Goal: Transaction & Acquisition: Obtain resource

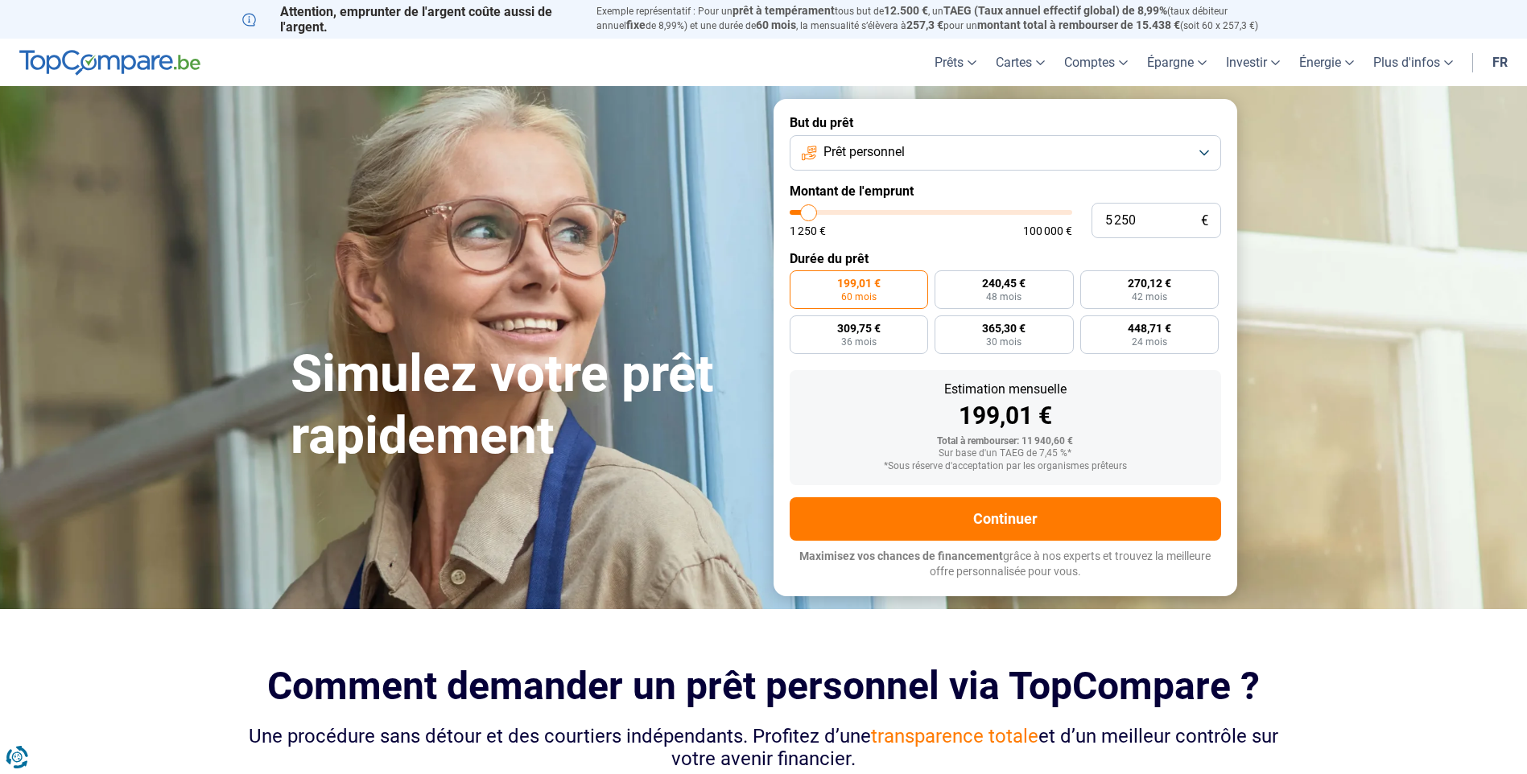
type input "5 000"
type input "5000"
type input "4 500"
type input "4500"
type input "4 250"
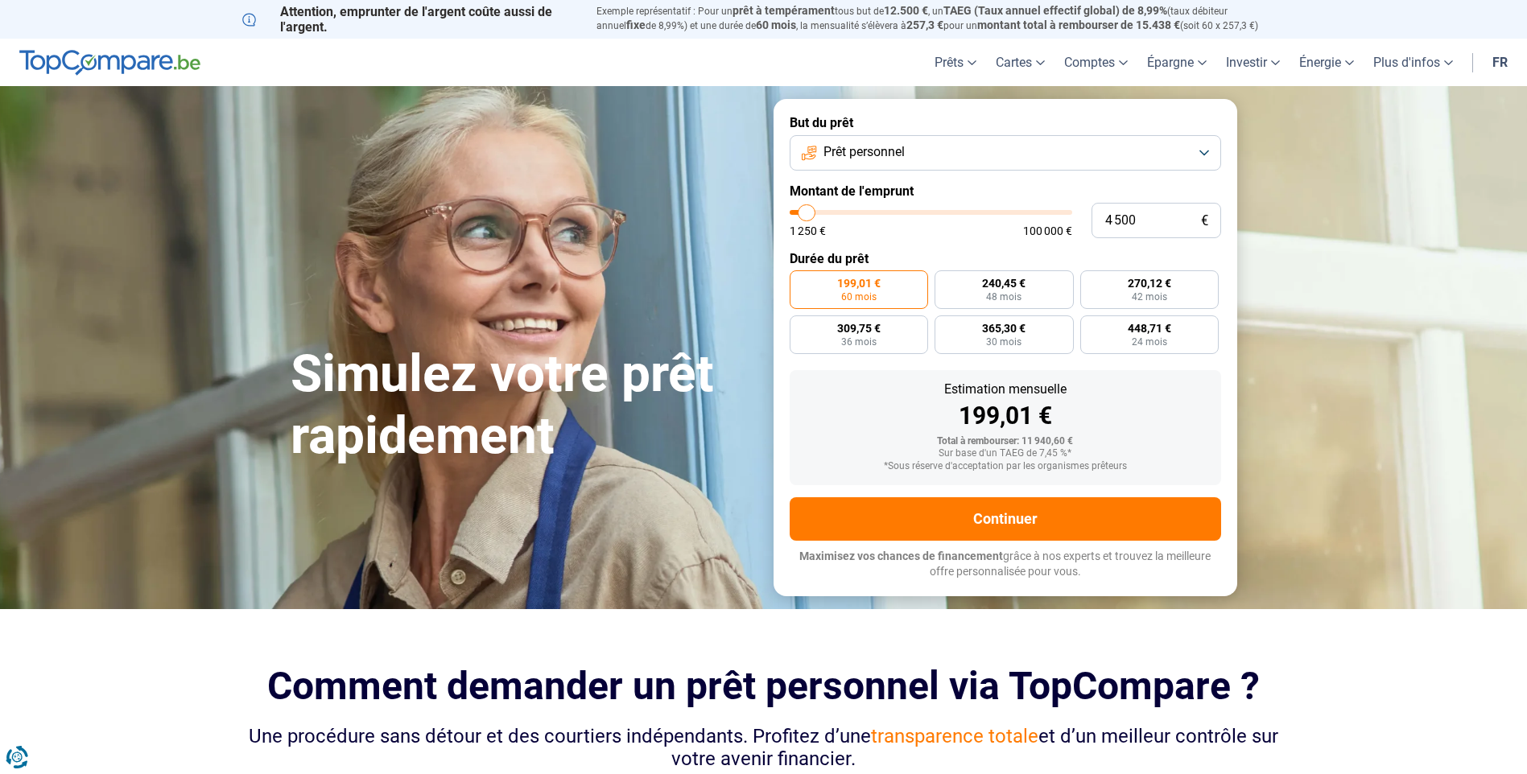
type input "4250"
type input "4 000"
type input "4000"
type input "3 750"
type input "3750"
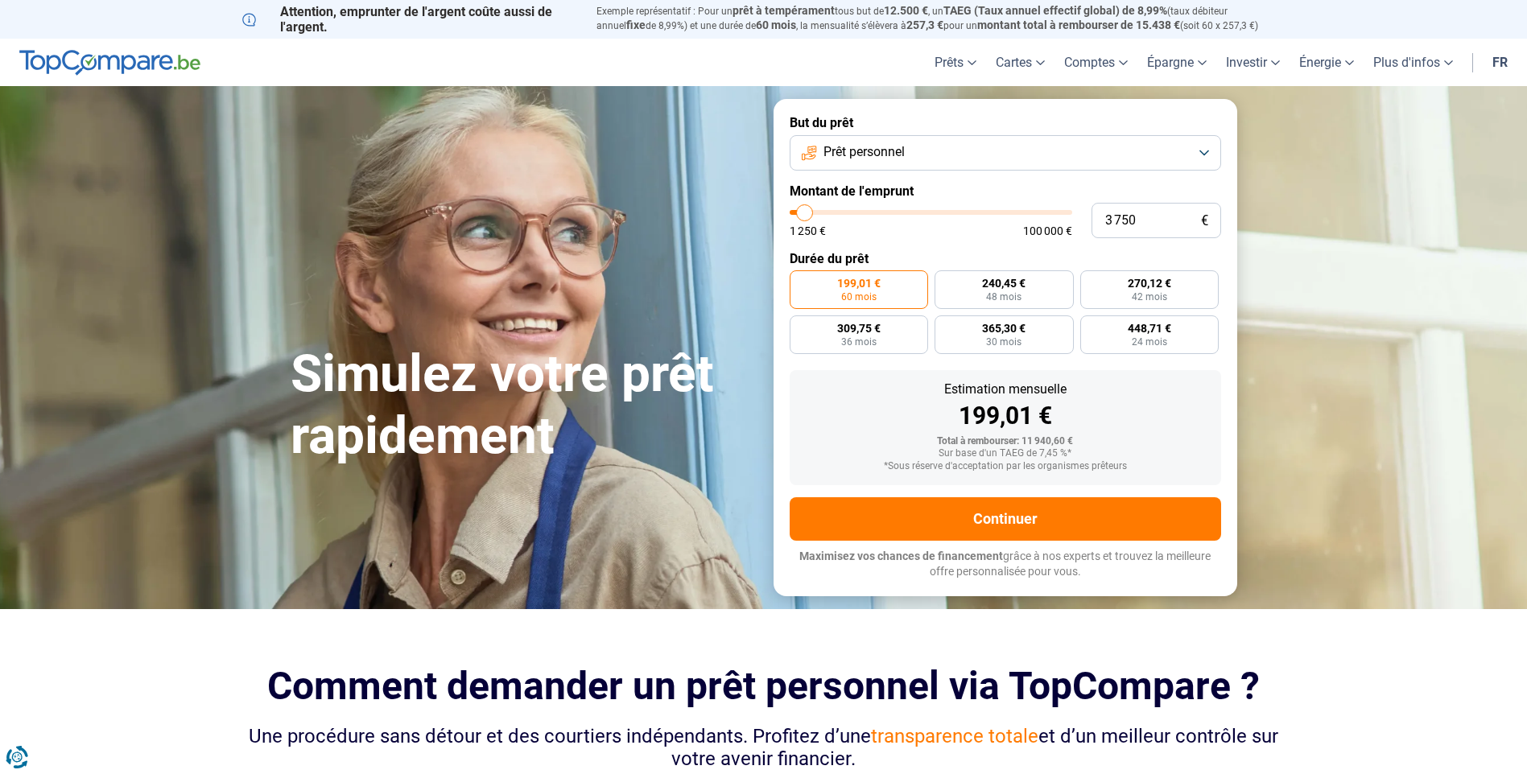
type input "3 500"
type input "3500"
type input "3 750"
type input "3750"
type input "4 000"
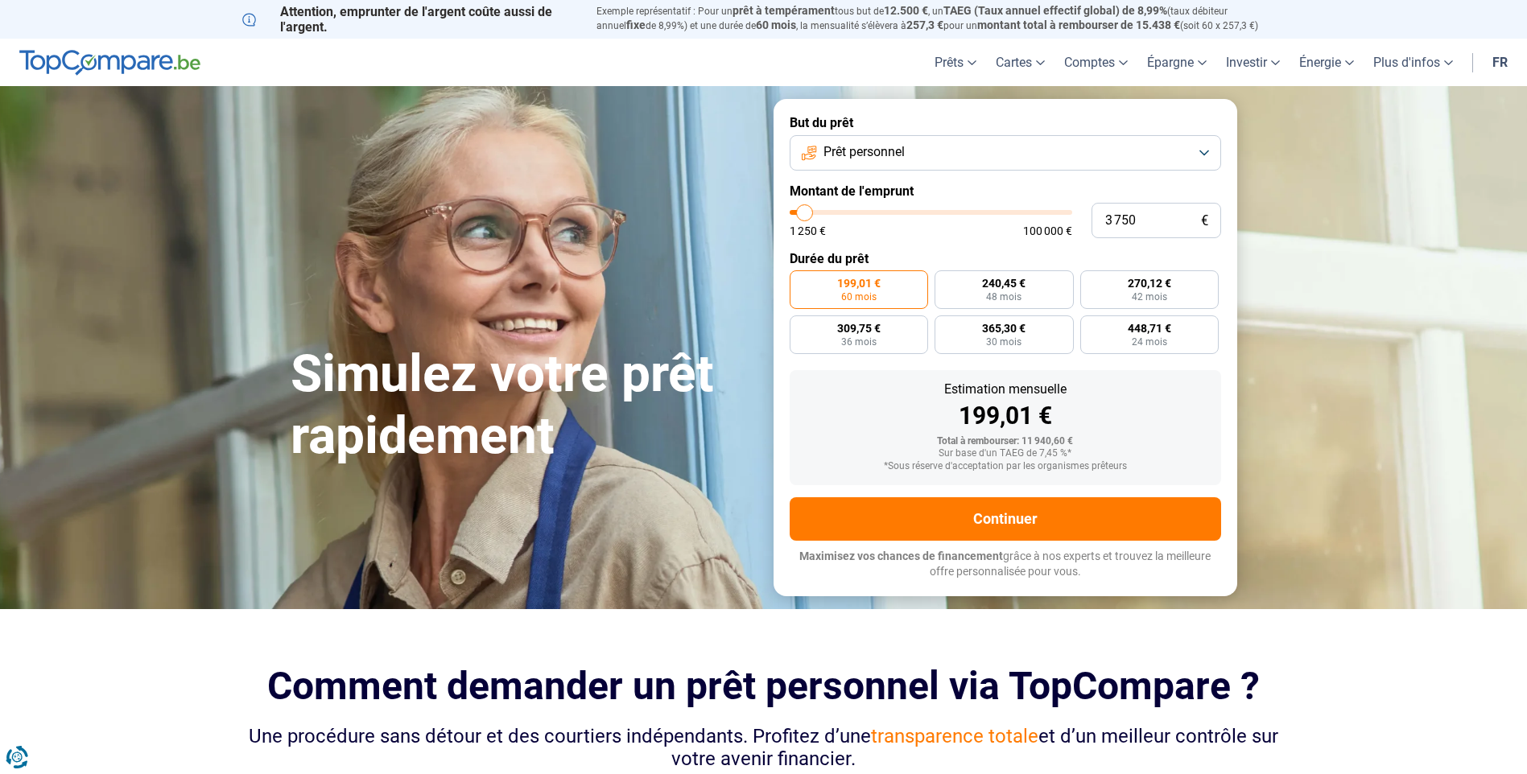
type input "4000"
type input "4 250"
type input "4250"
type input "4 000"
type input "4000"
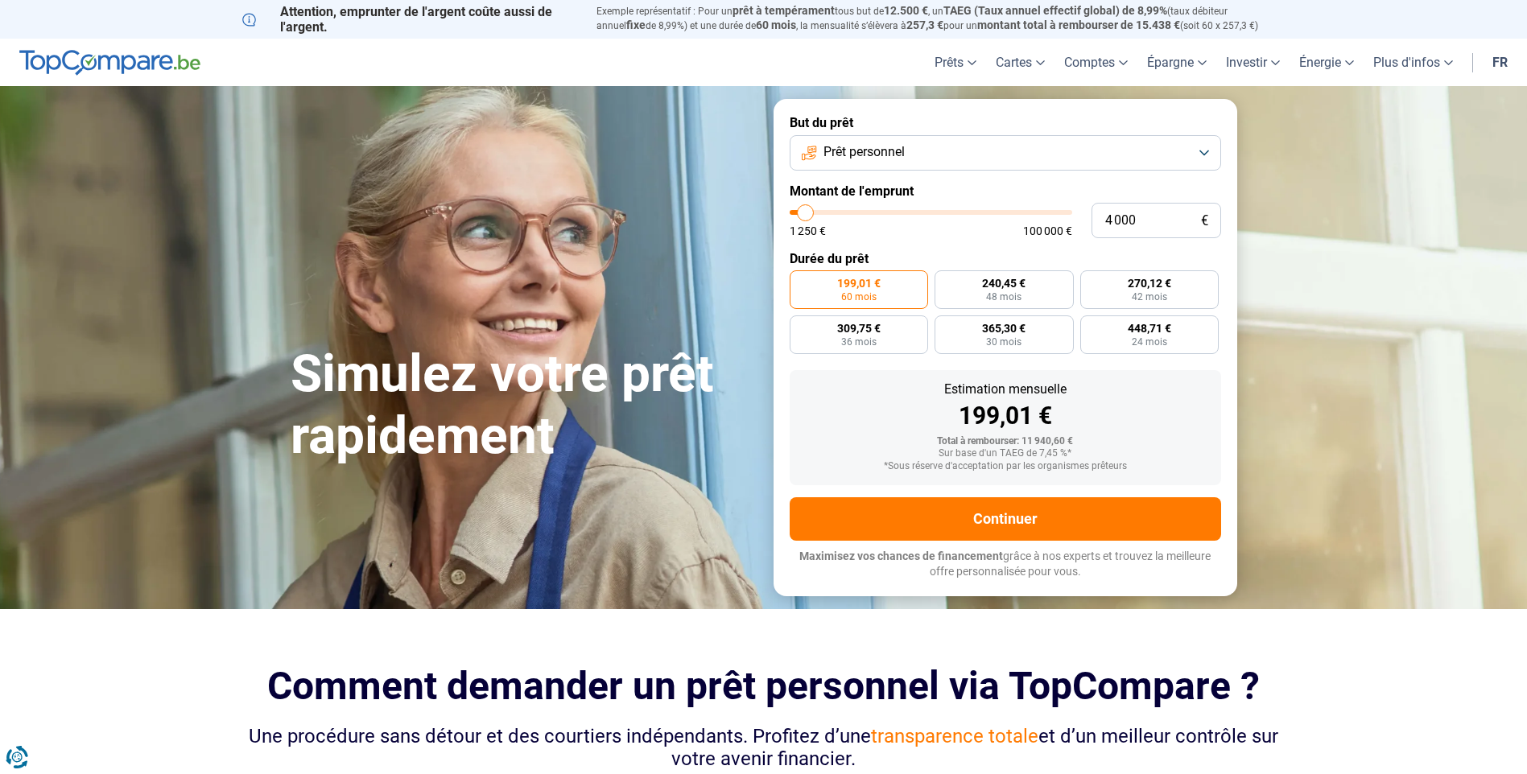
type input "3 750"
type input "3750"
type input "4 000"
type input "4000"
type input "4 250"
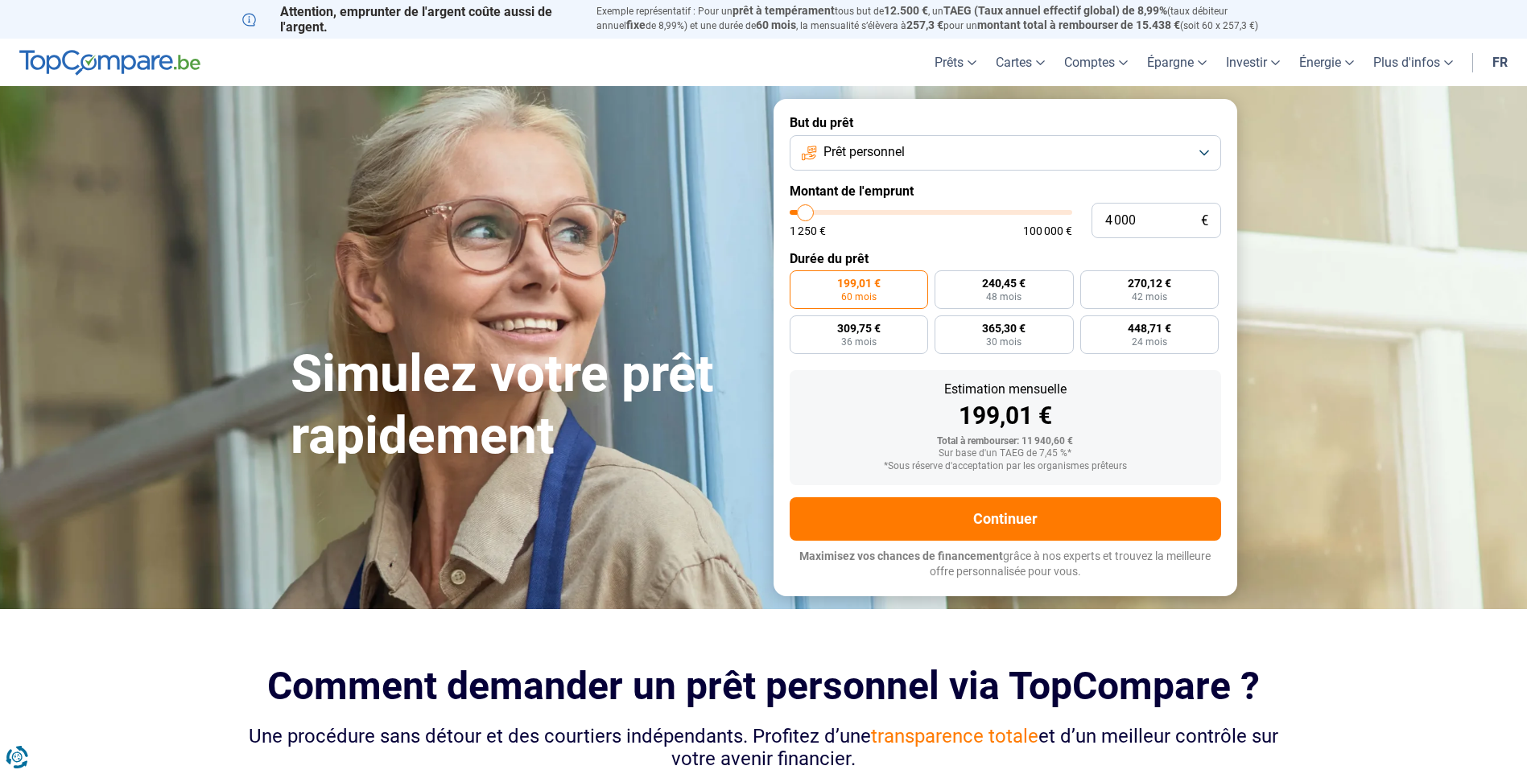
type input "4250"
type input "4 500"
type input "4500"
type input "5 000"
type input "5000"
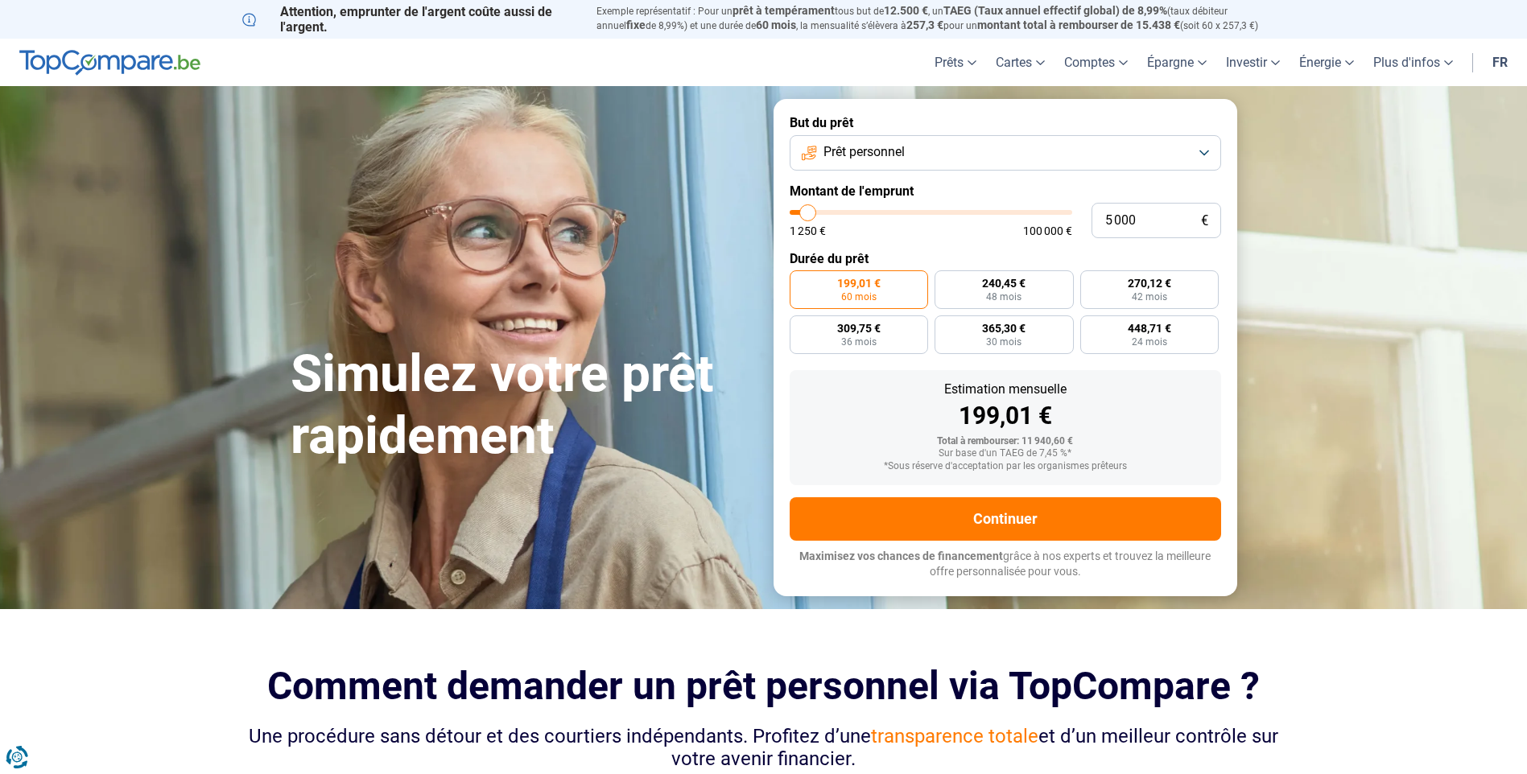
type input "5 250"
type input "5250"
type input "5 000"
type input "5000"
type input "4 500"
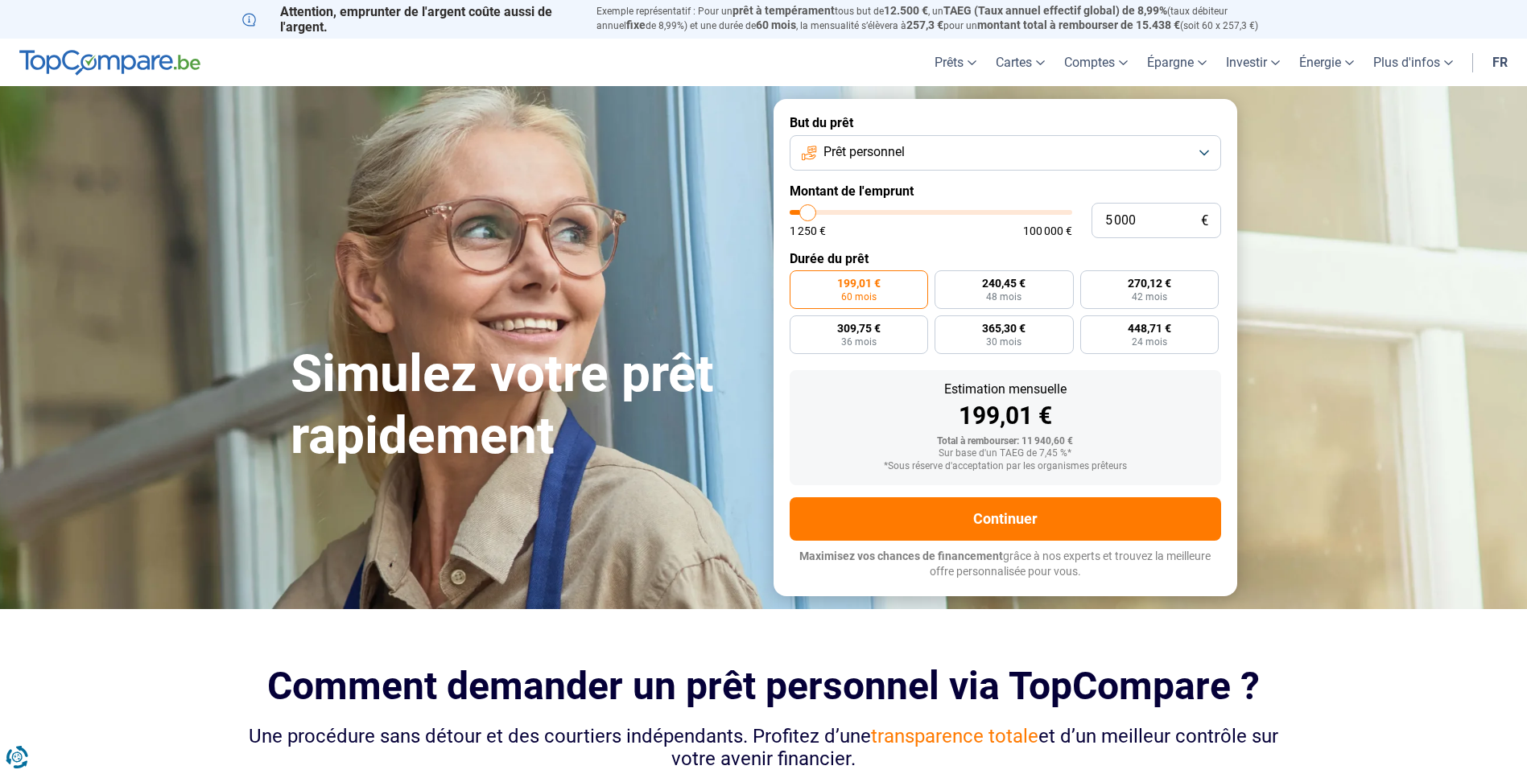
type input "4500"
type input "5 000"
type input "5000"
type input "5 250"
type input "5250"
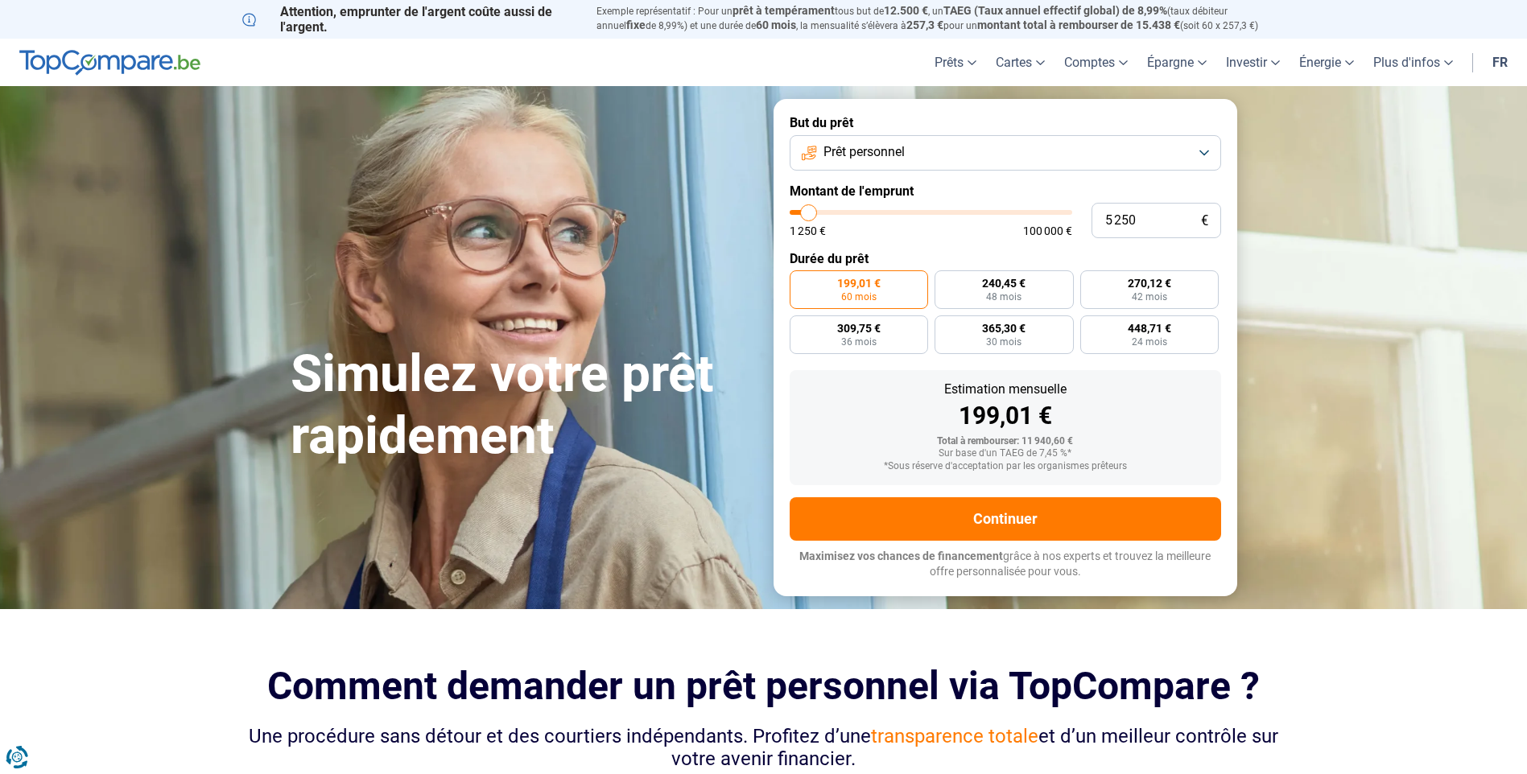
type input "5 500"
type input "5500"
click at [810, 215] on input "range" at bounding box center [930, 212] width 282 height 5
radio input "true"
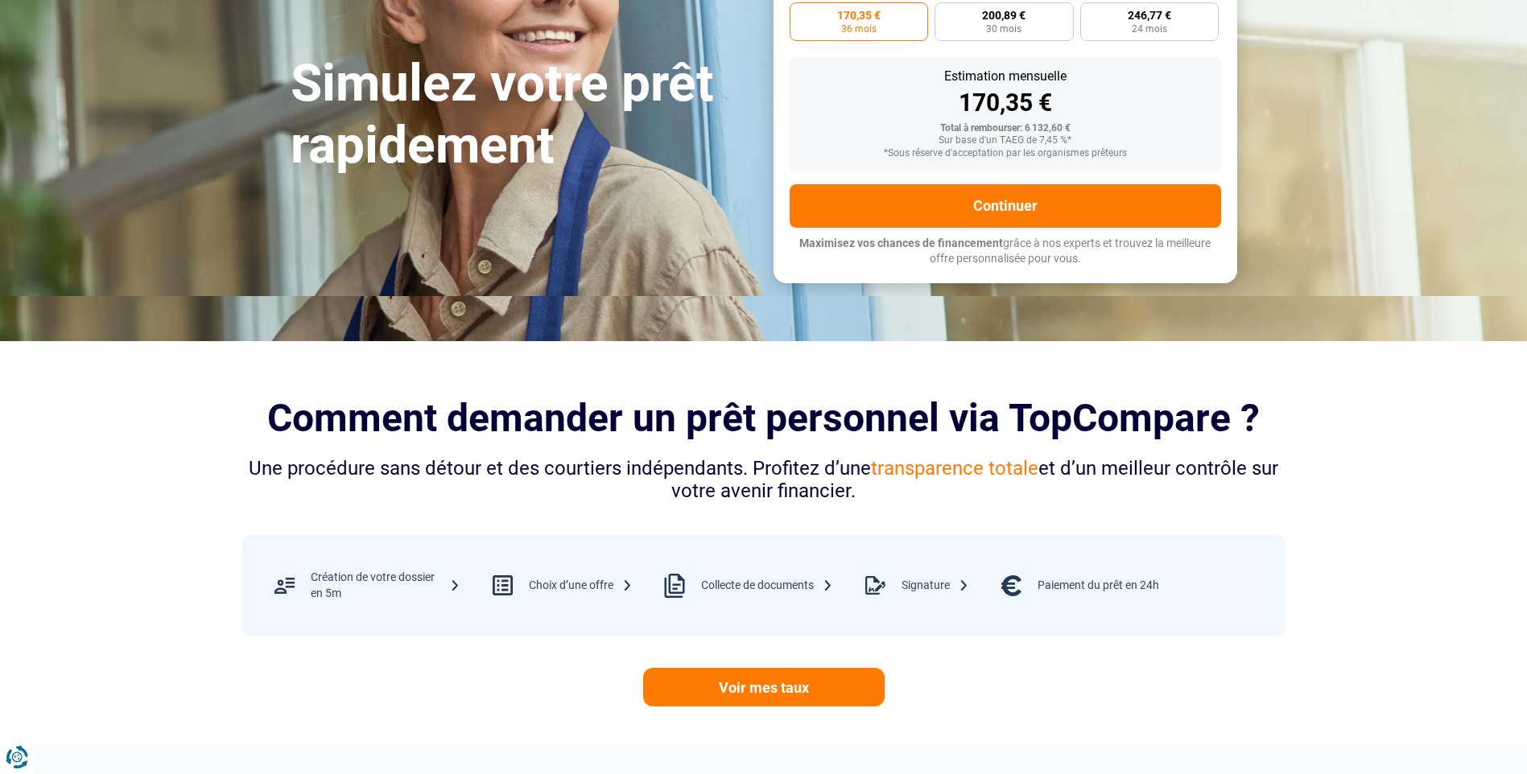
scroll to position [134, 0]
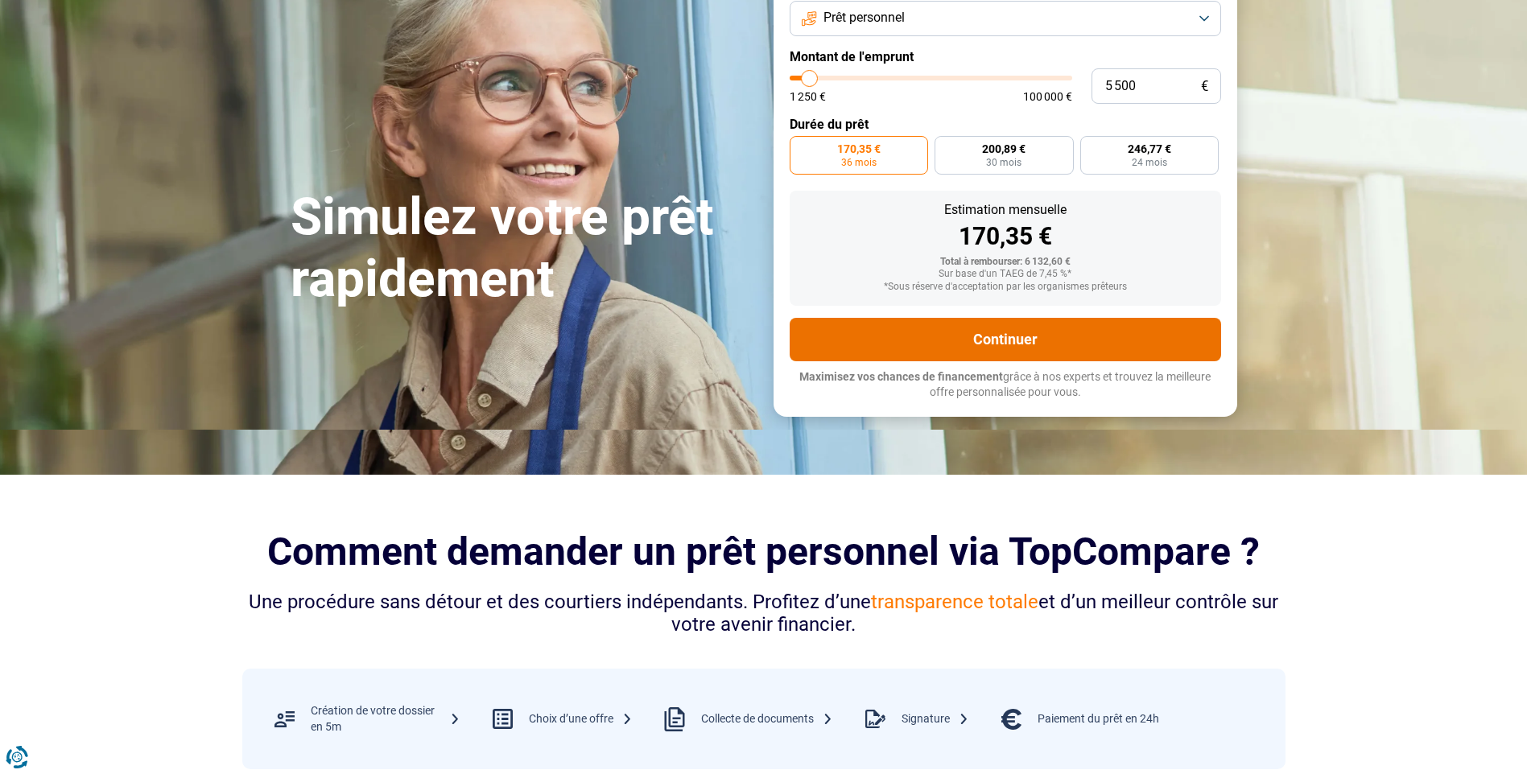
click at [1012, 339] on button "Continuer" at bounding box center [1004, 339] width 431 height 43
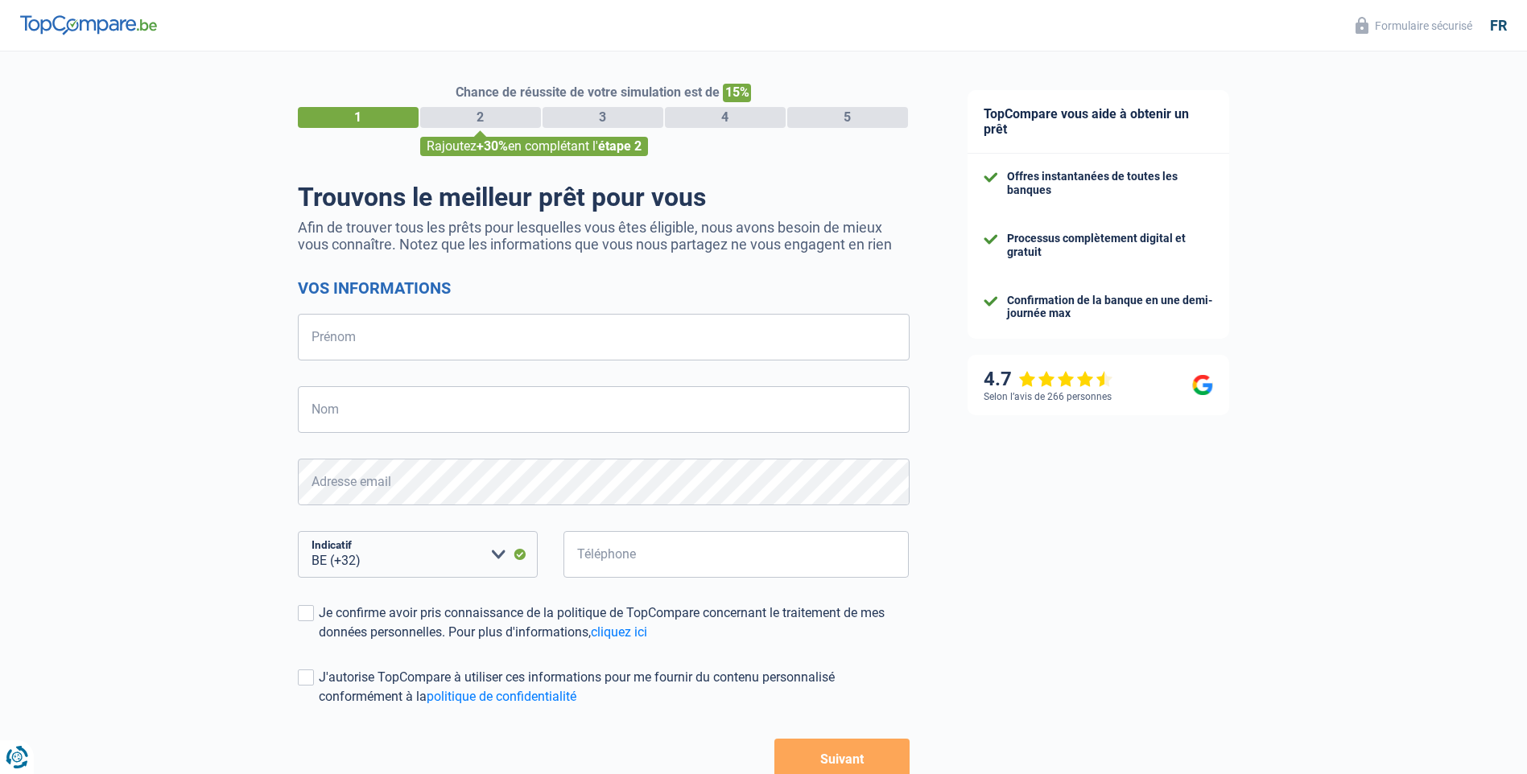
select select "32"
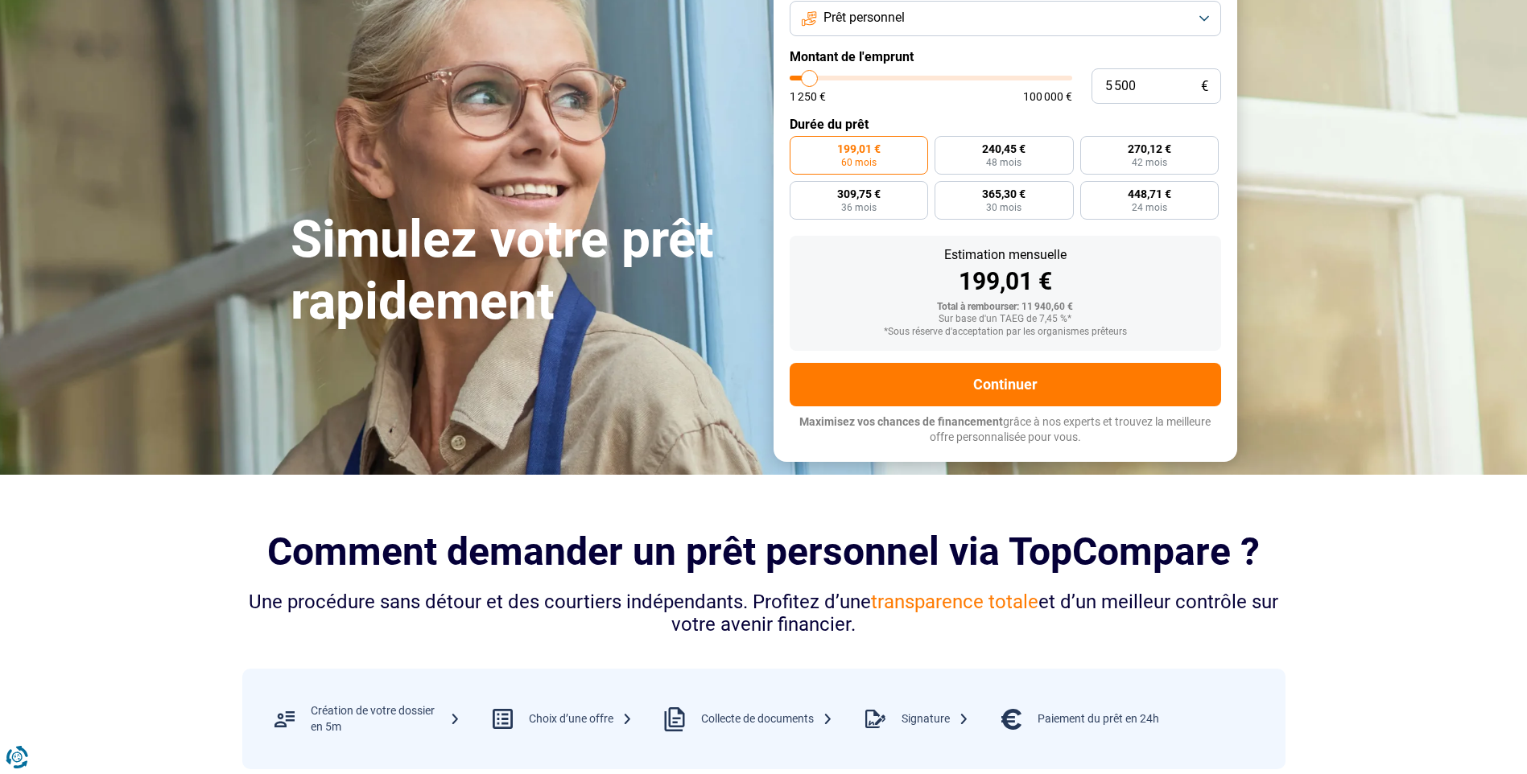
type input "5 250"
type input "5250"
type input "5 000"
type input "5000"
click at [808, 80] on input "range" at bounding box center [930, 78] width 282 height 5
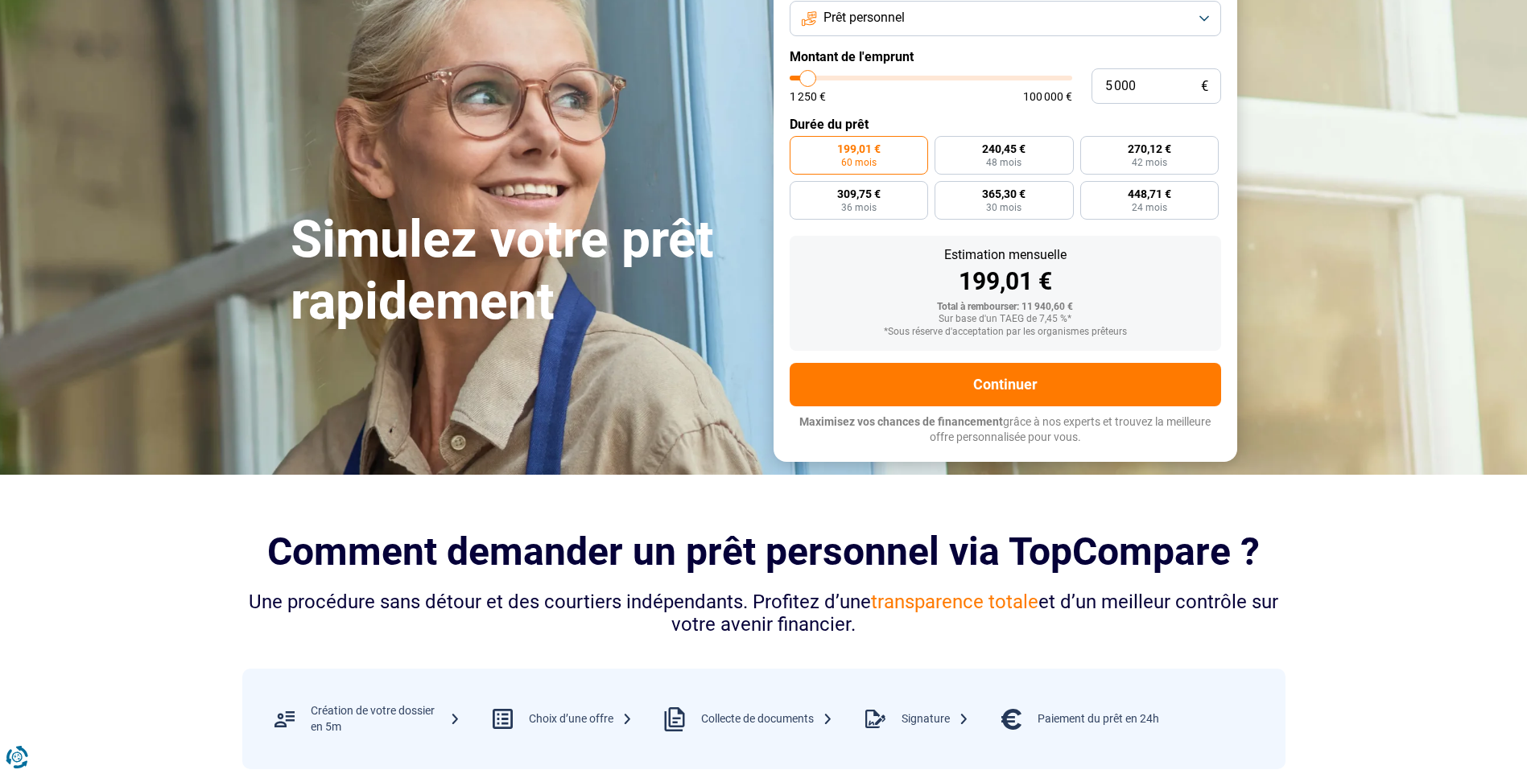
radio input "true"
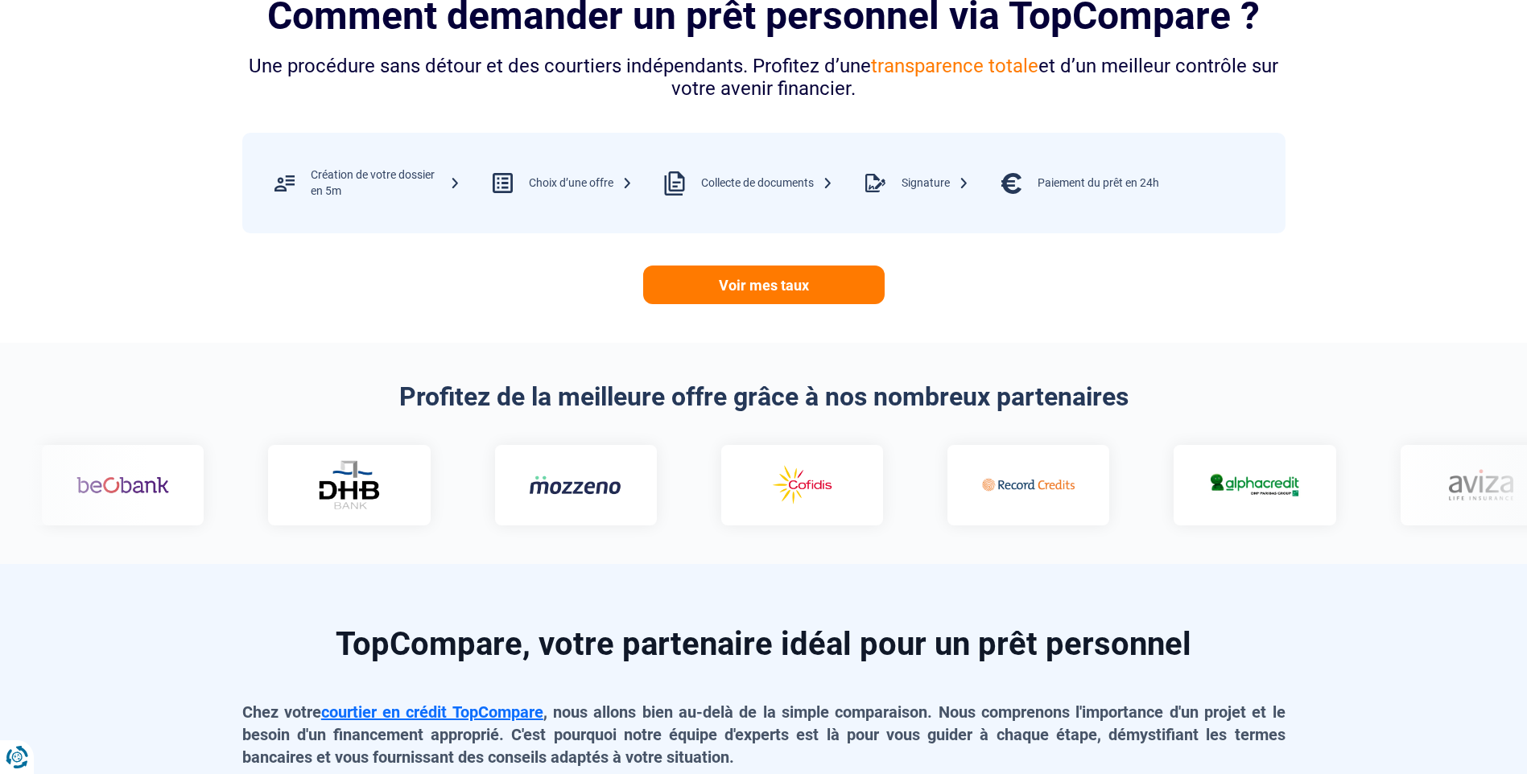
scroll to position [805, 0]
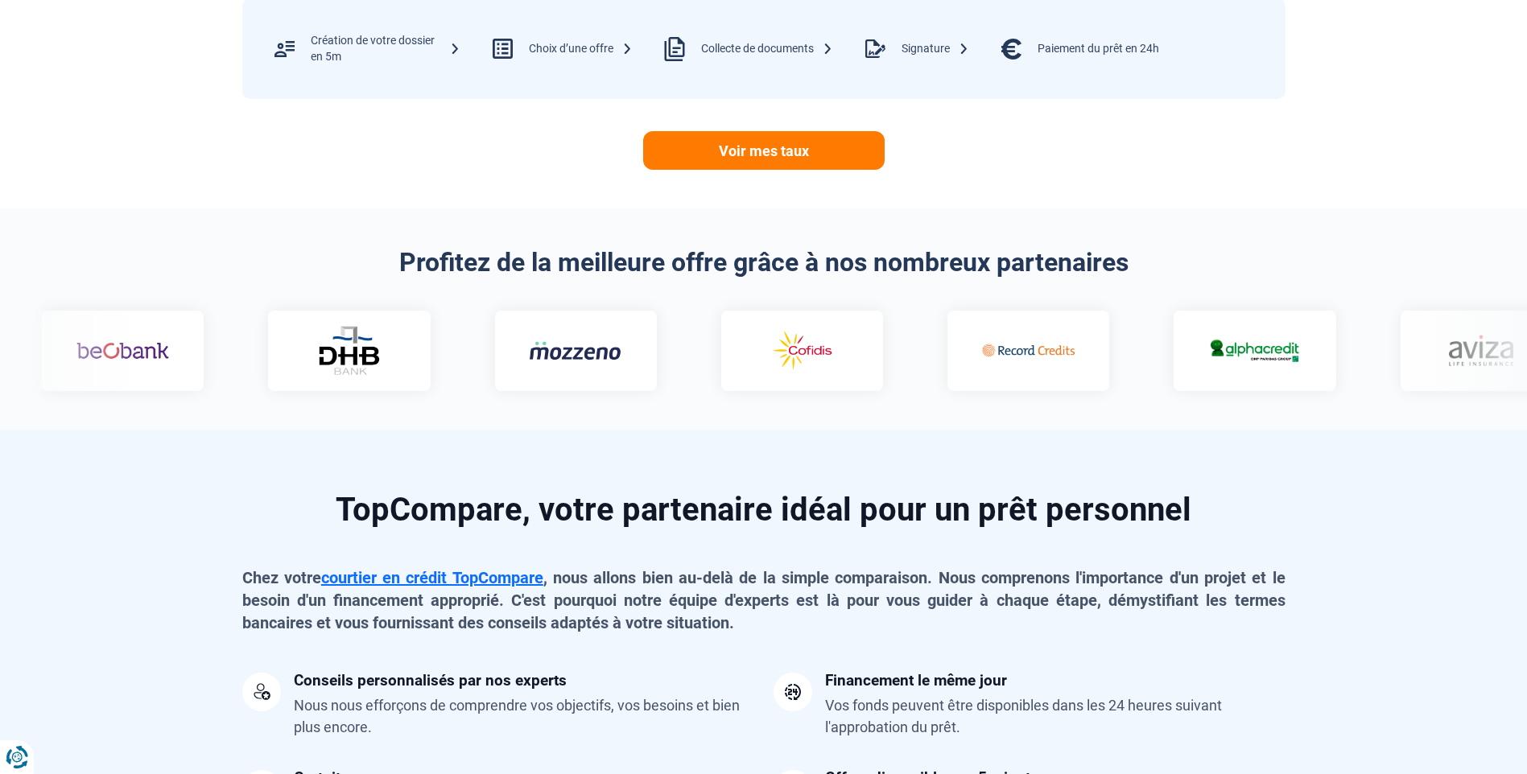
click at [744, 153] on link "Voir mes taux" at bounding box center [763, 150] width 241 height 39
